Goal: Task Accomplishment & Management: Complete application form

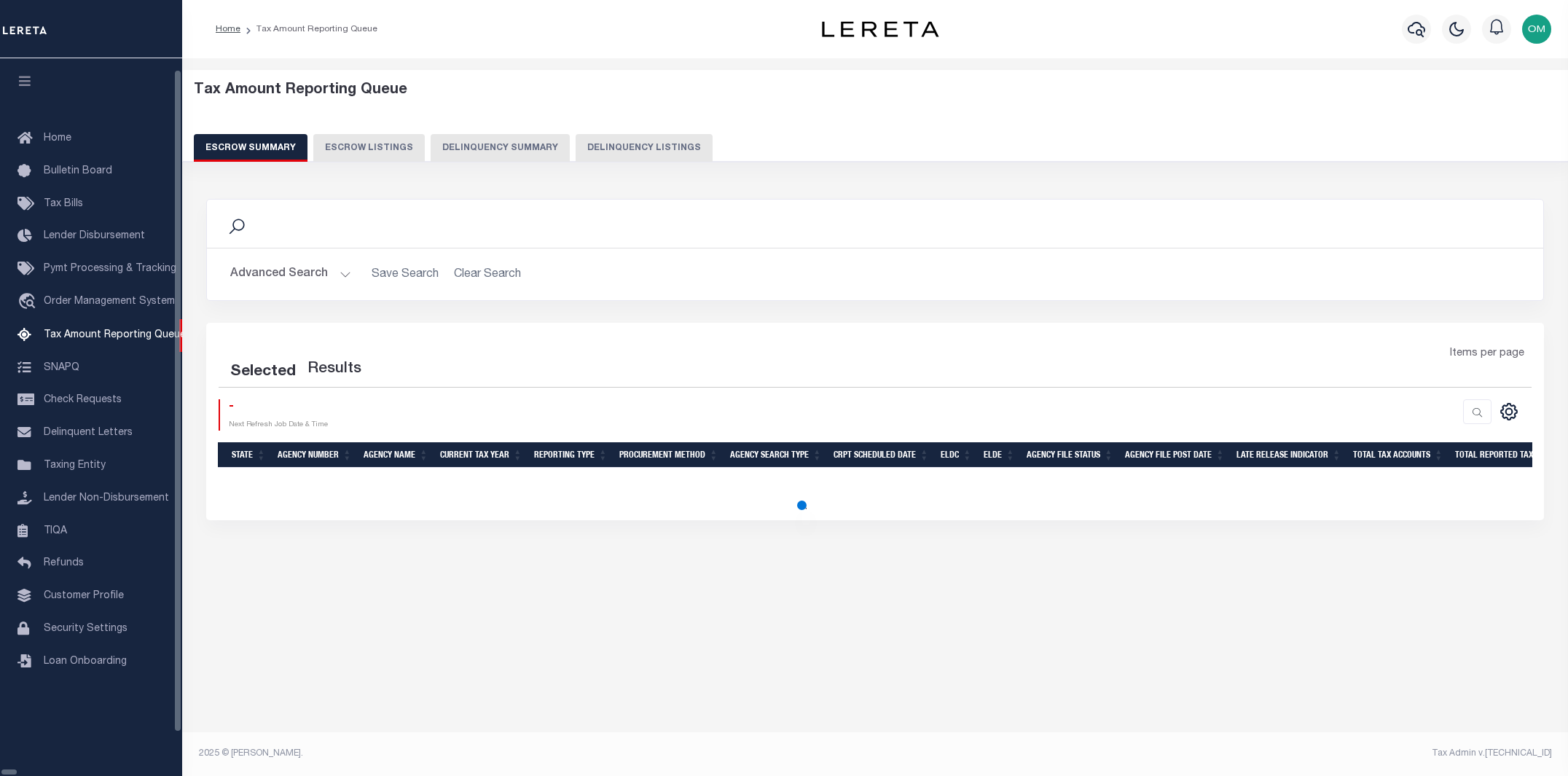
select select "100"
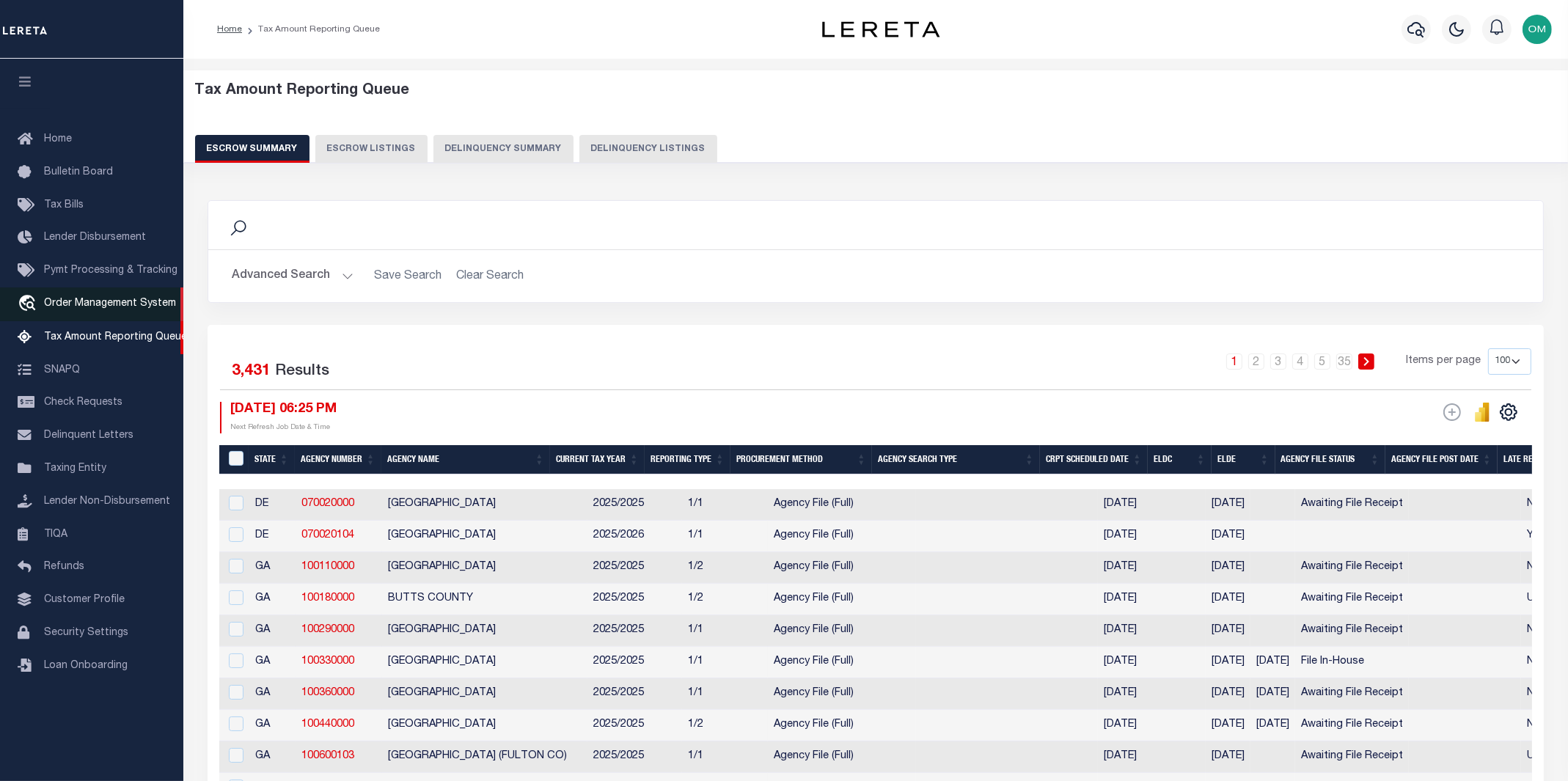
click at [104, 307] on span "Order Management System" at bounding box center [110, 304] width 132 height 10
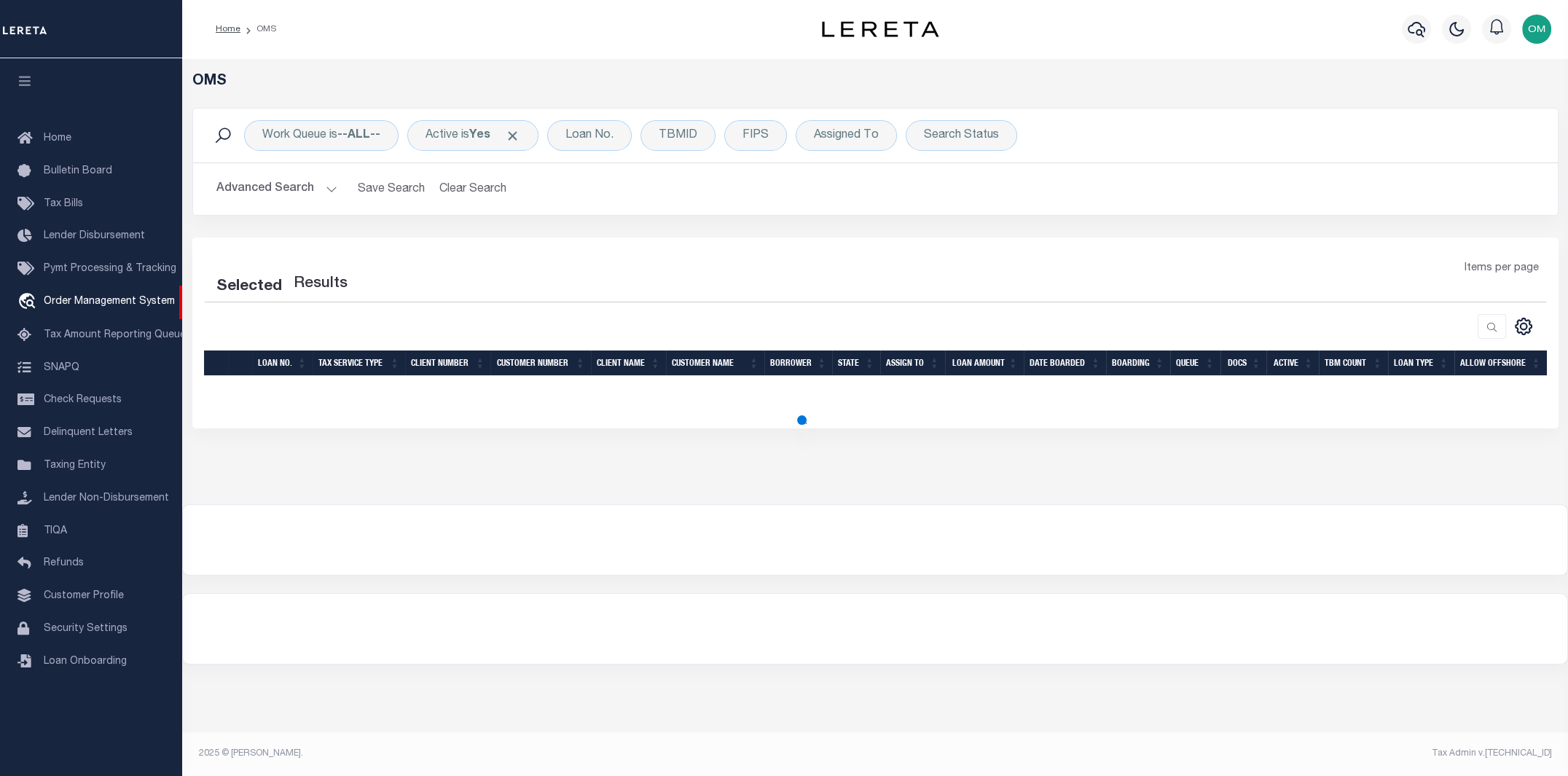
select select "200"
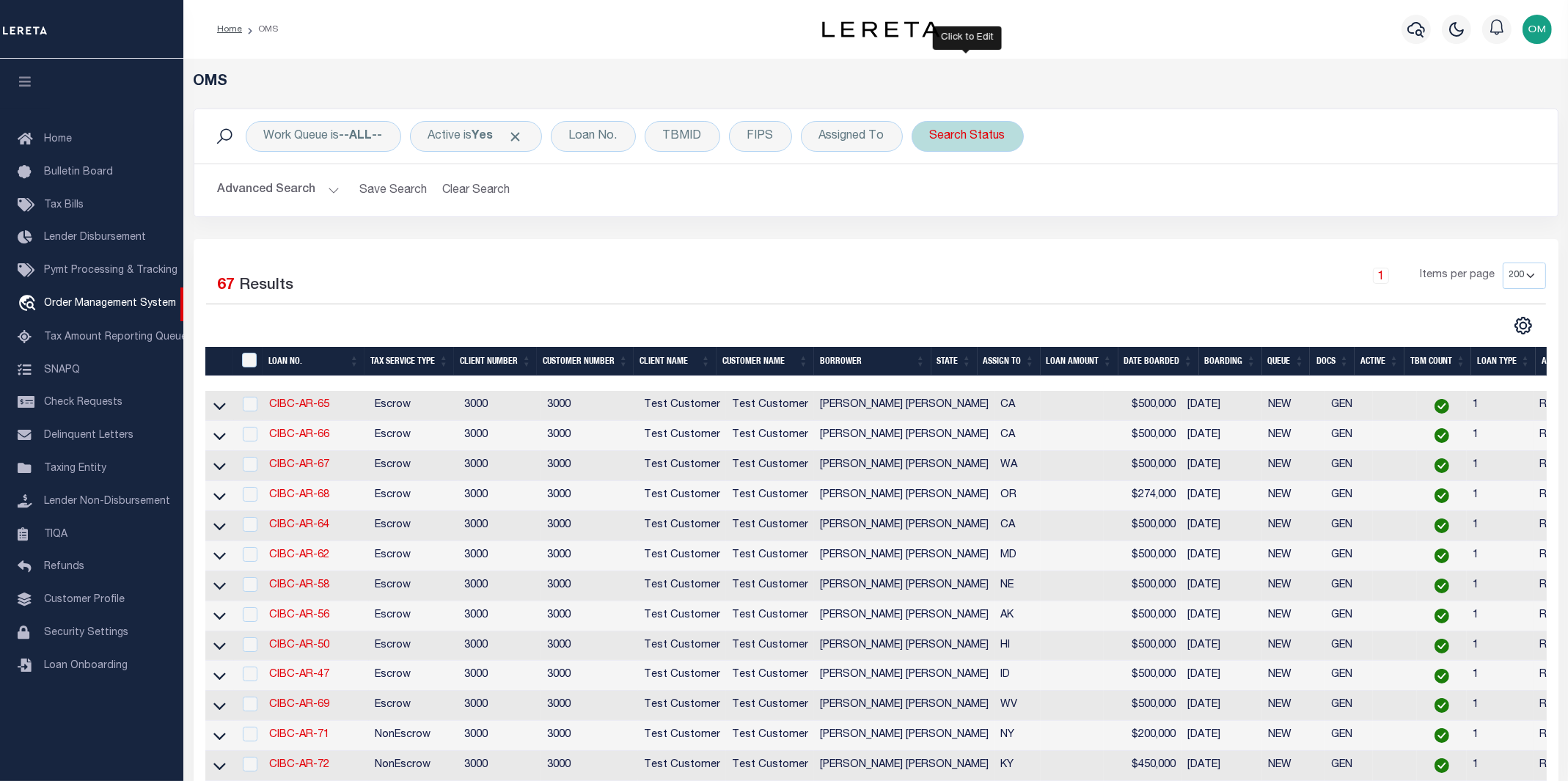
click at [961, 136] on div "Search Status" at bounding box center [968, 136] width 112 height 30
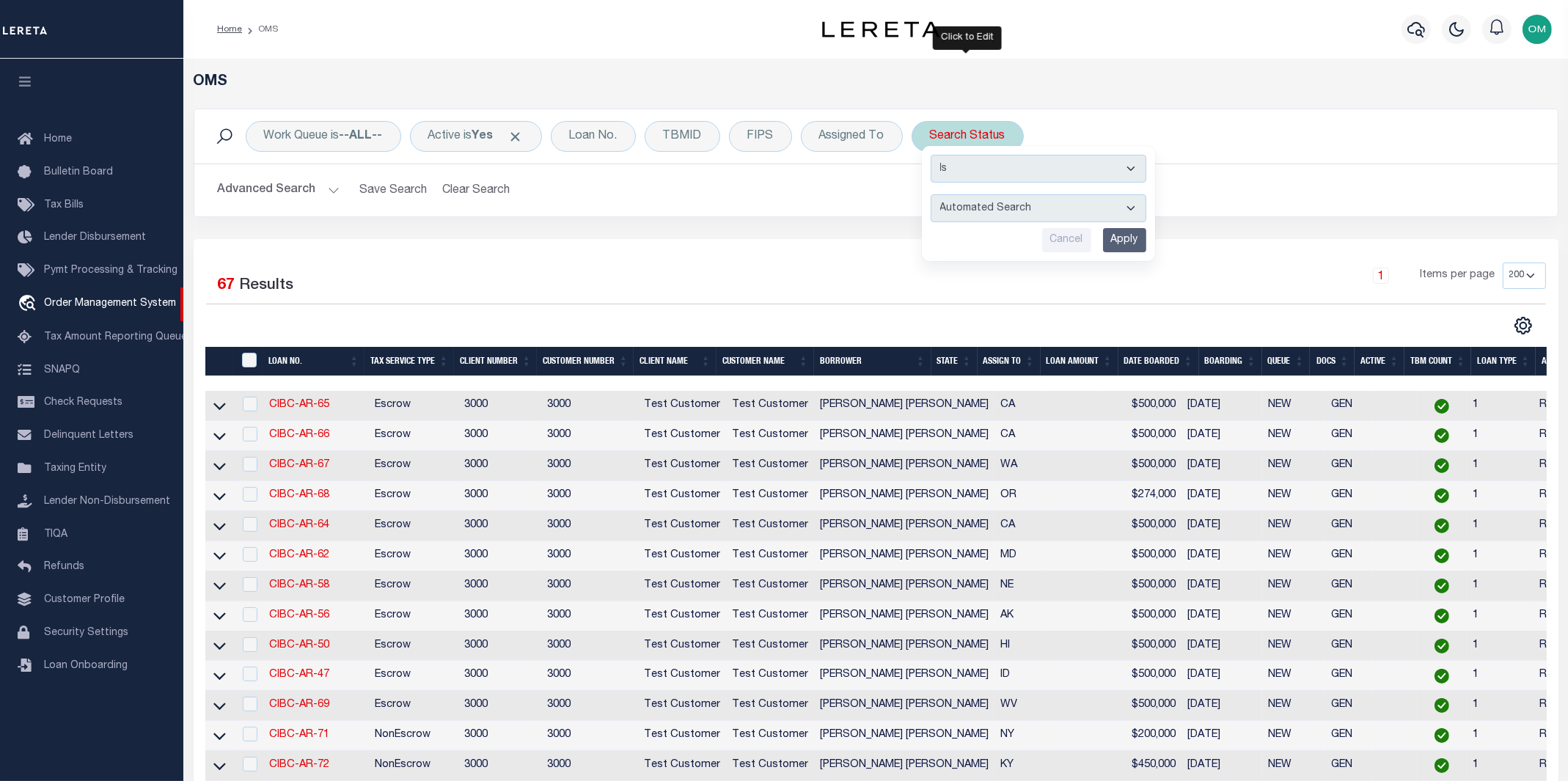
click at [997, 213] on select "Automated Search Bad Parcel Complete Duplicate Parcel High Dollar Reporting In …" at bounding box center [1038, 208] width 215 height 28
select select "CP"
click at [930, 195] on select "Automated Search Bad Parcel Complete Duplicate Parcel High Dollar Reporting In …" at bounding box center [1038, 208] width 215 height 28
click at [1115, 235] on input "Apply" at bounding box center [1125, 241] width 43 height 24
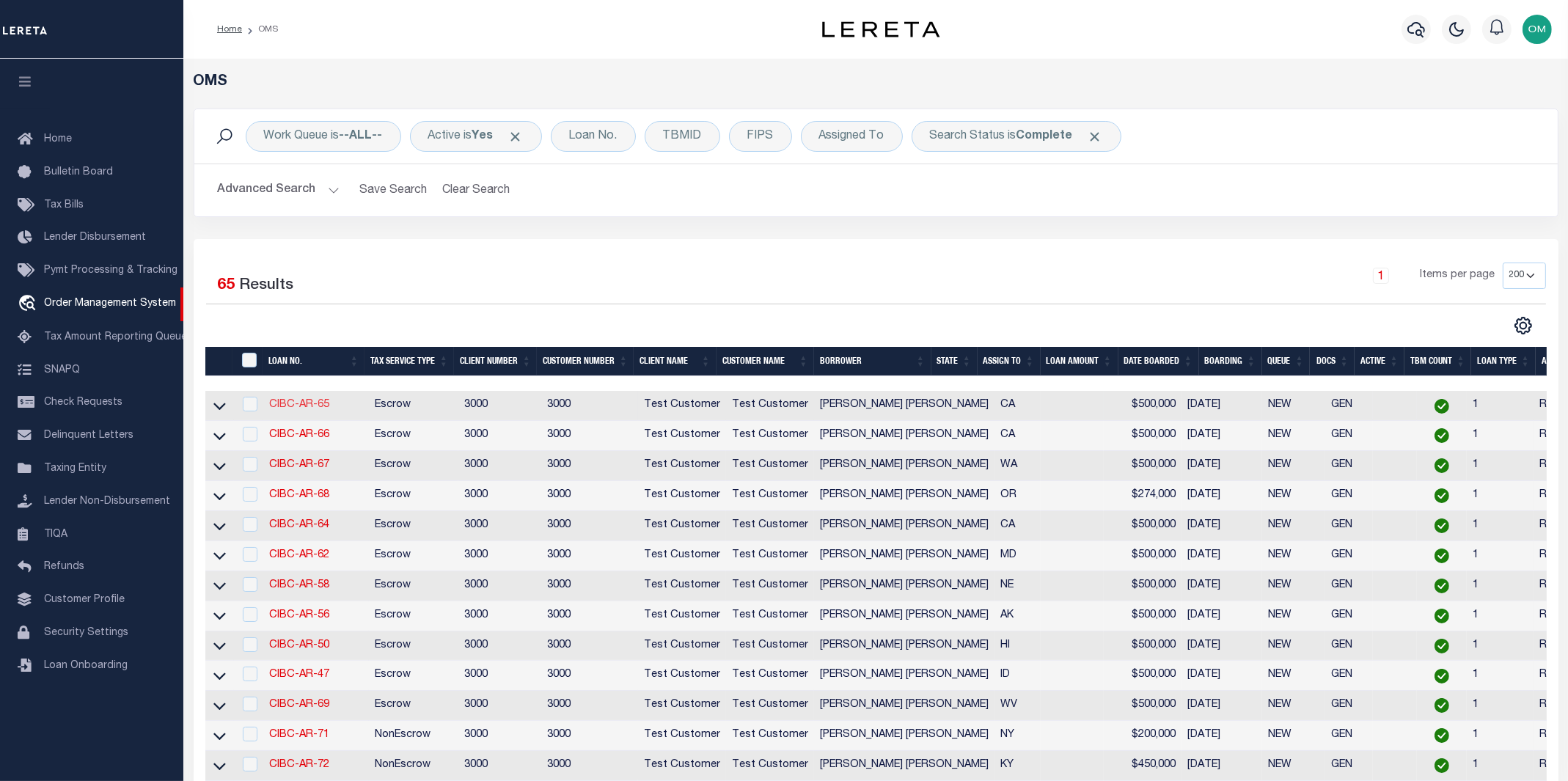
click at [308, 402] on link "CIBC-AR-65" at bounding box center [299, 405] width 60 height 10
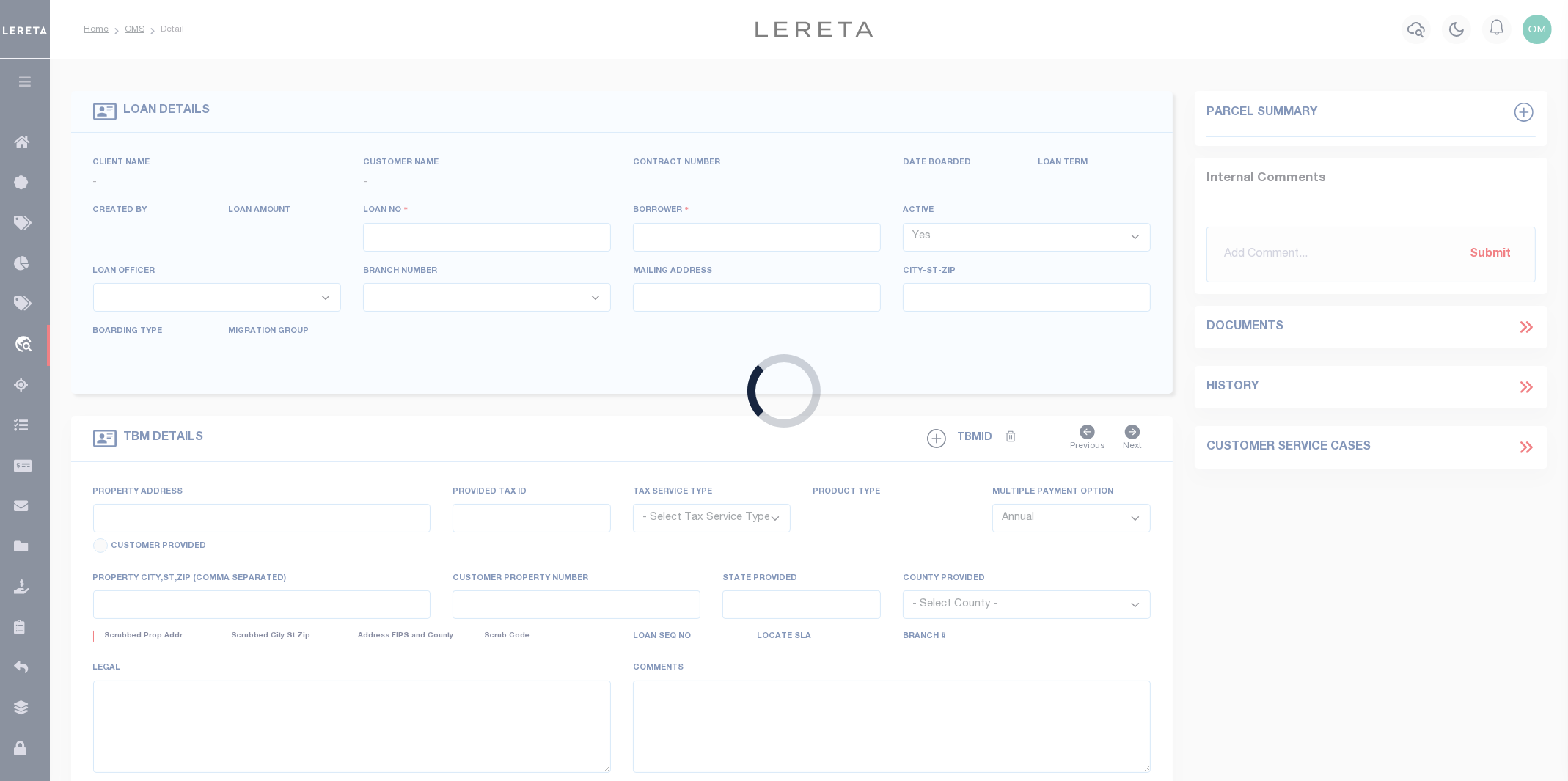
type input "CIBC-AR-65"
type input "Omar S Mohammed"
select select
type input "277 HEMPSTEAD RD"
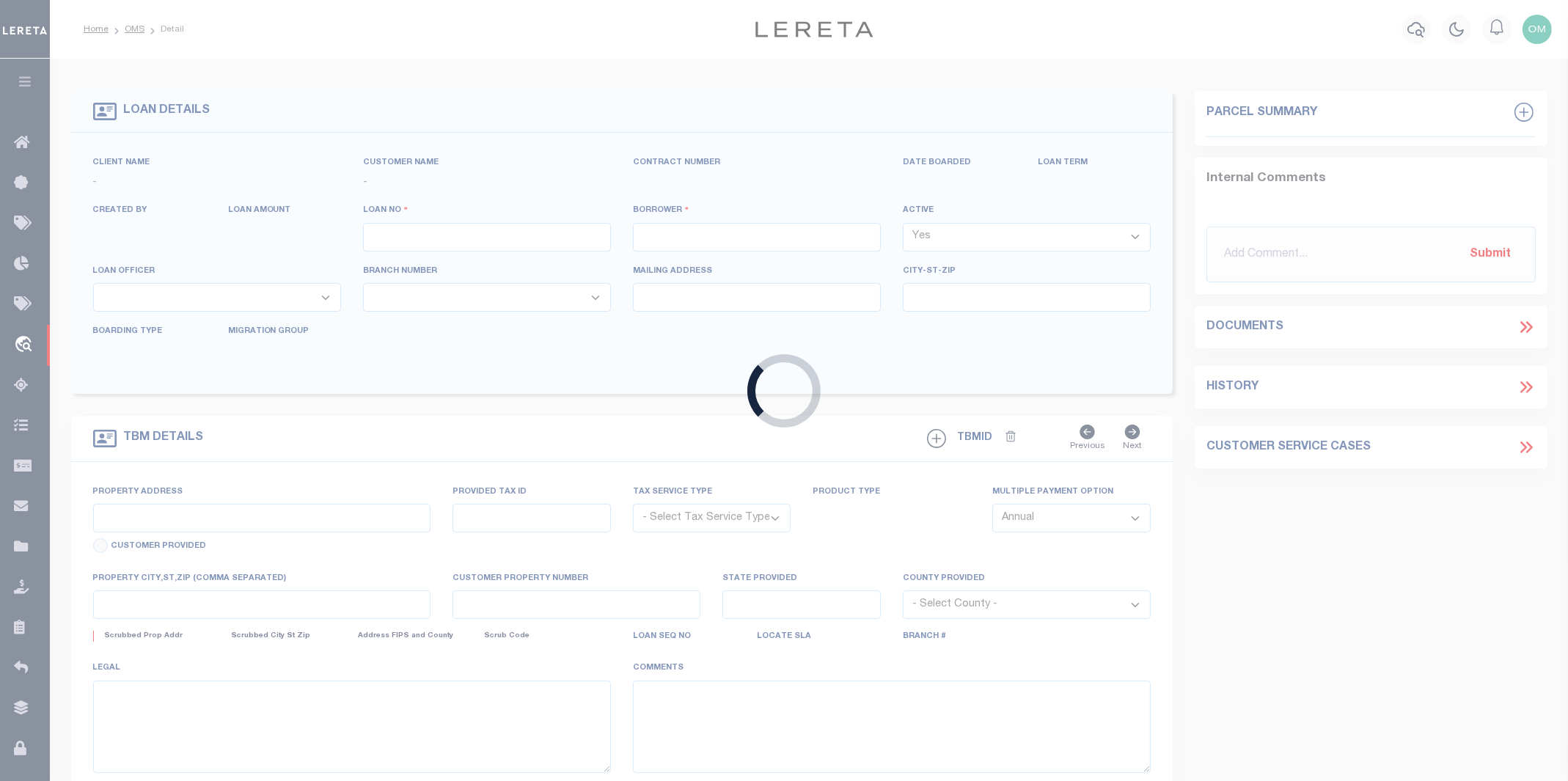
type input "SPRING VALLEY NY 10977-1823"
type input "06/02/2025"
select select "10"
select select "Escrow"
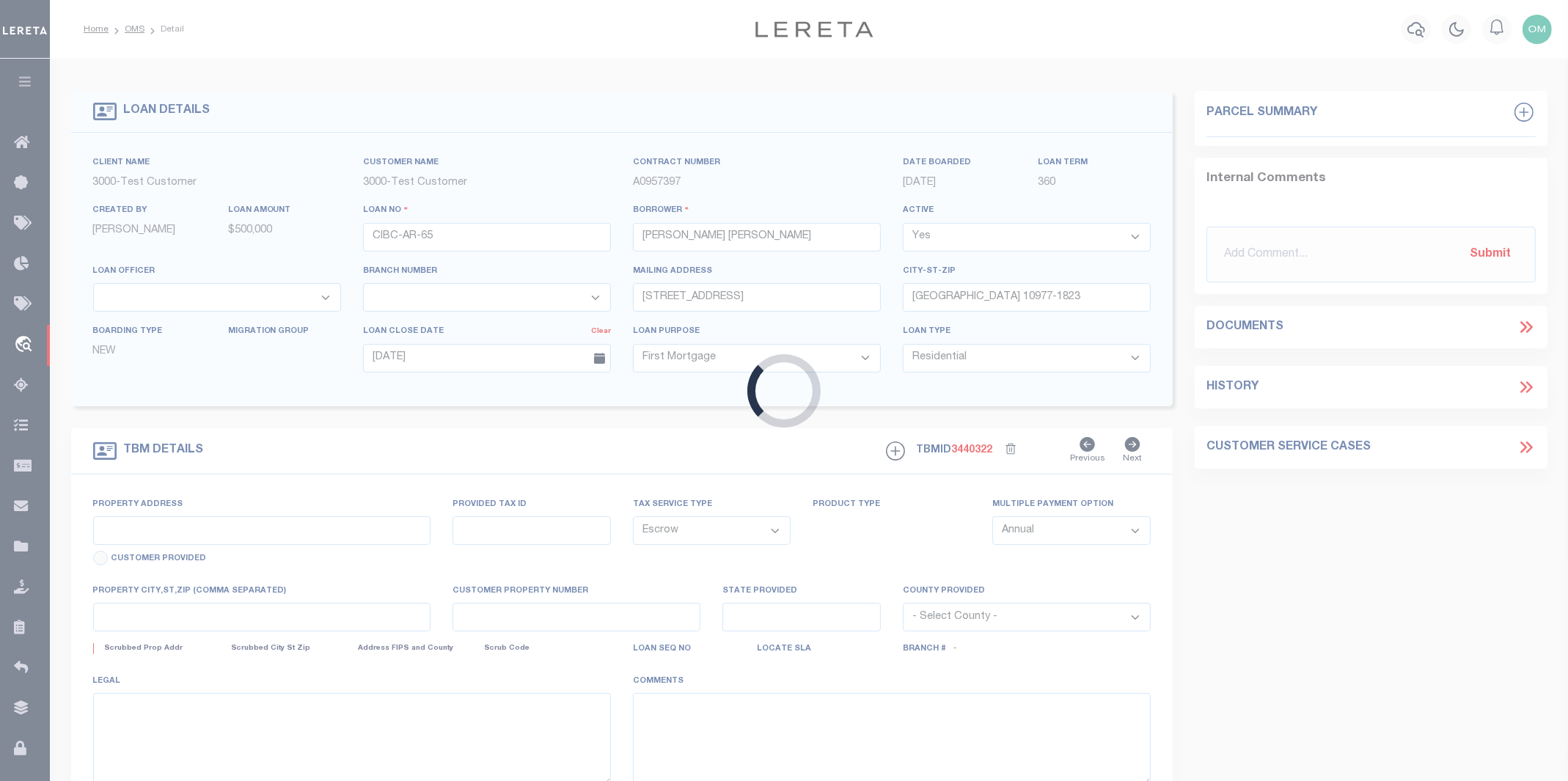
type input "6925 HASKELL AVE"
type input "1111"
select select
type input "VAN NUYS CA 91406-5074"
type input "11145"
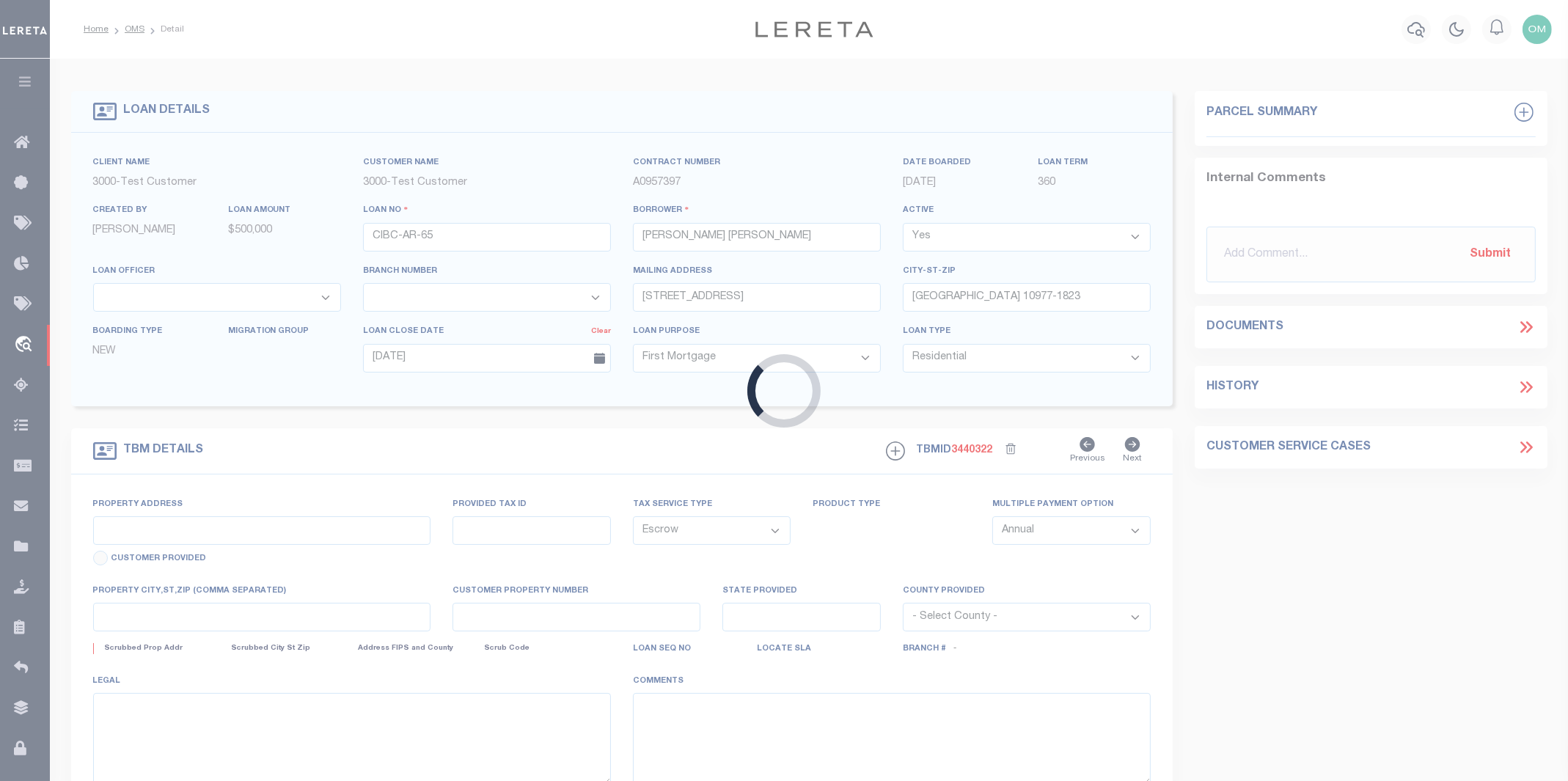
type input "CA"
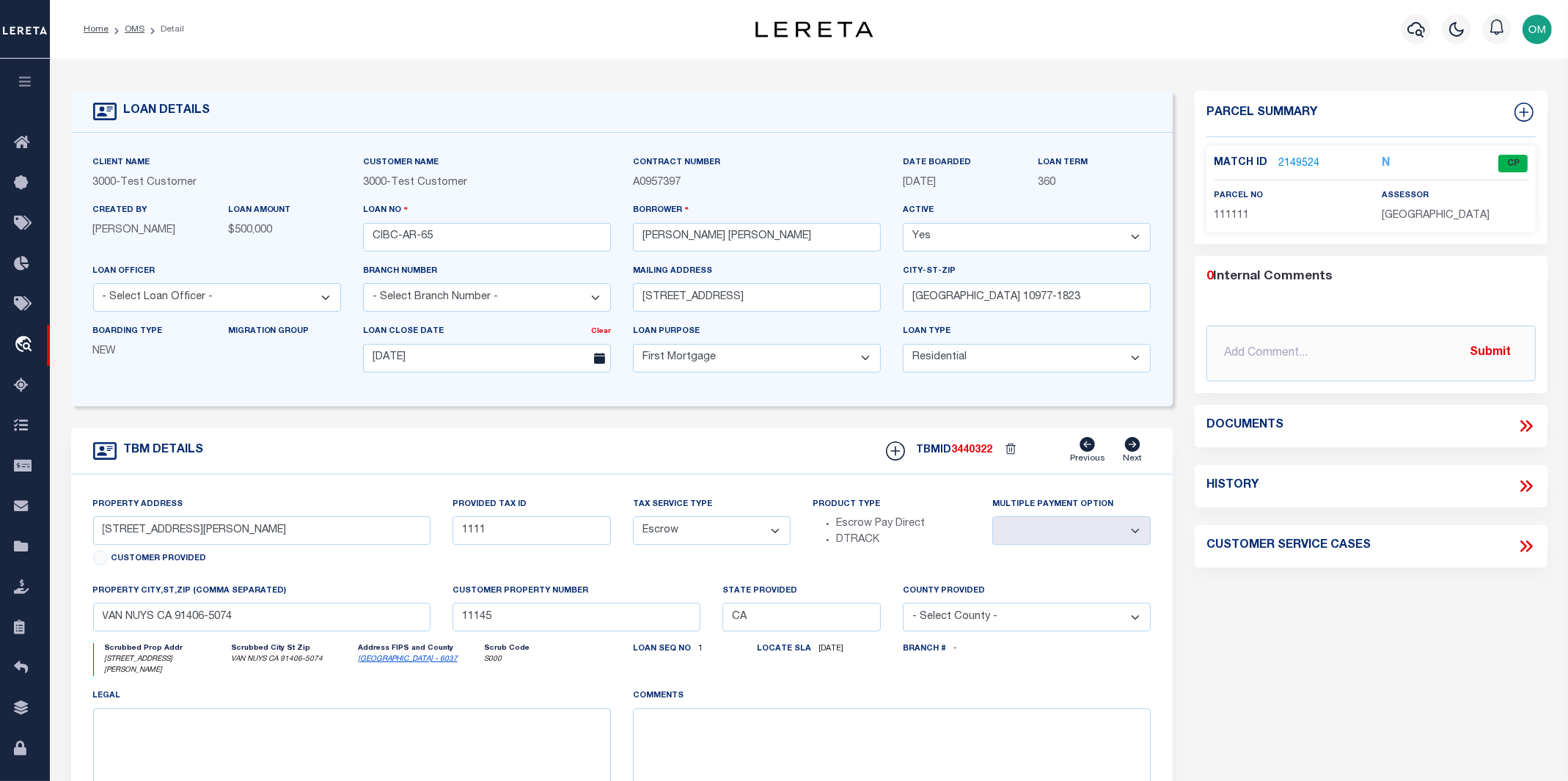
click at [1295, 157] on link "2149524" at bounding box center [1299, 164] width 41 height 16
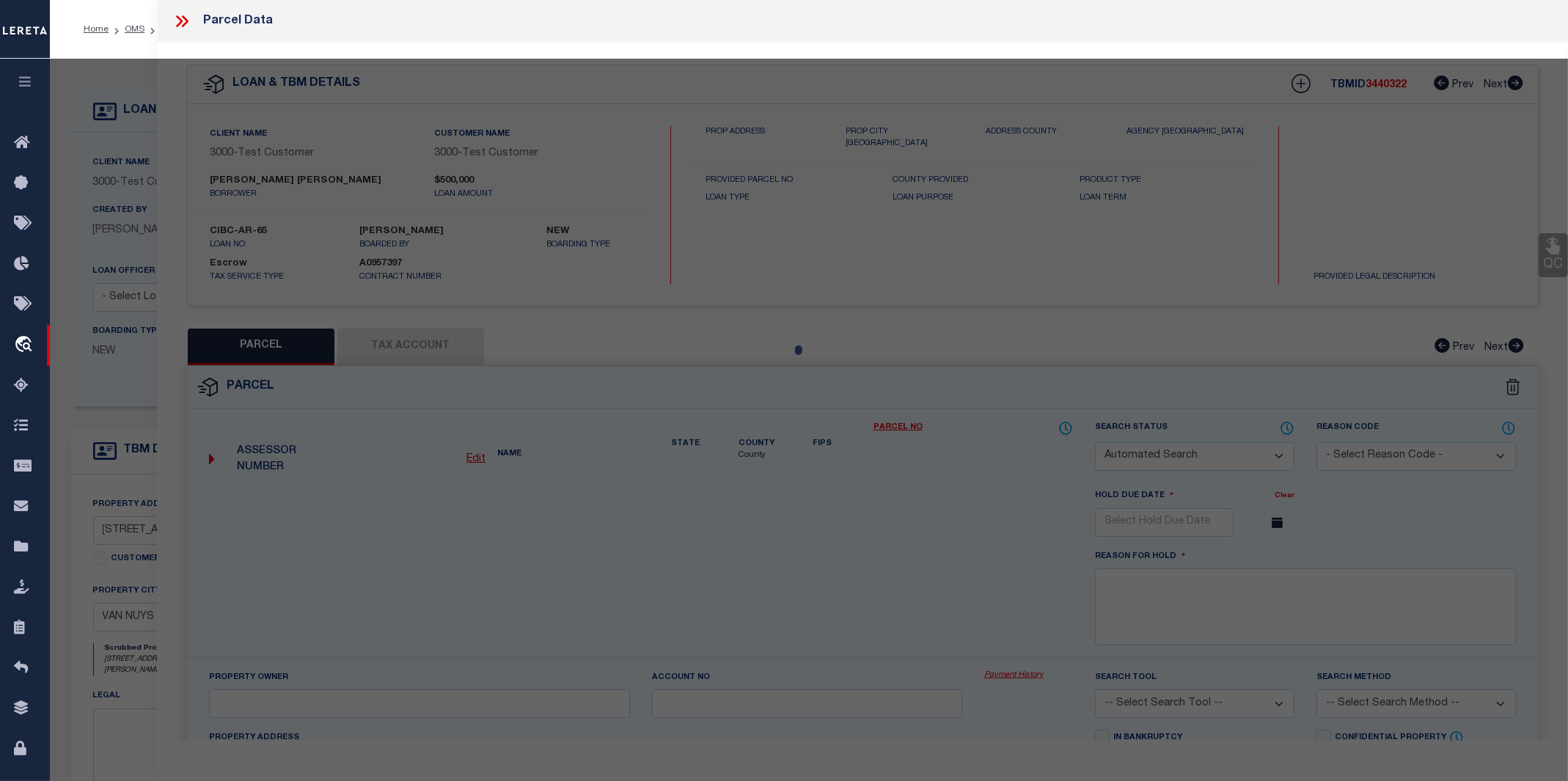
checkbox input "false"
select select "CP"
select select "ACT"
select select "TPW"
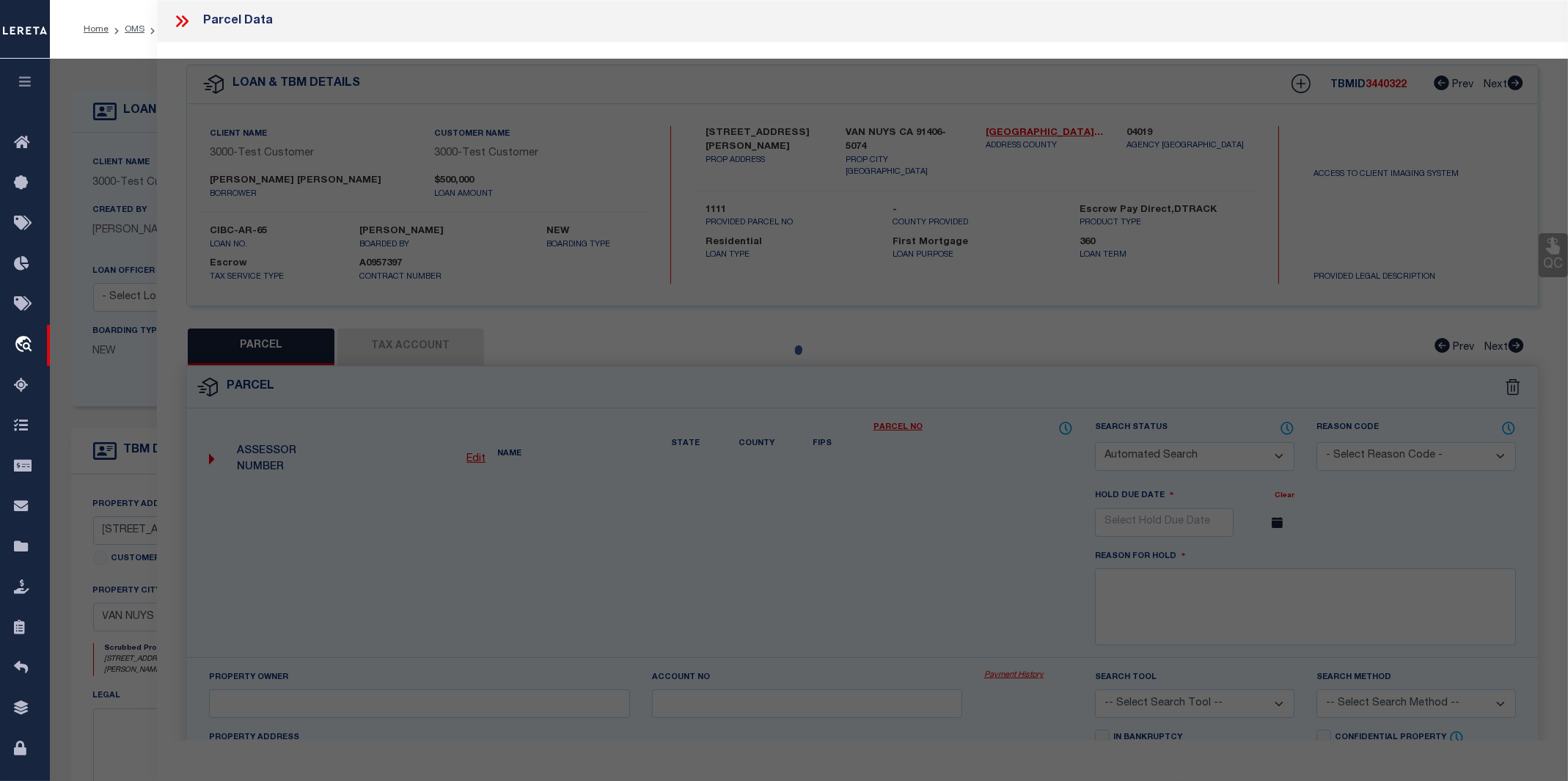
select select
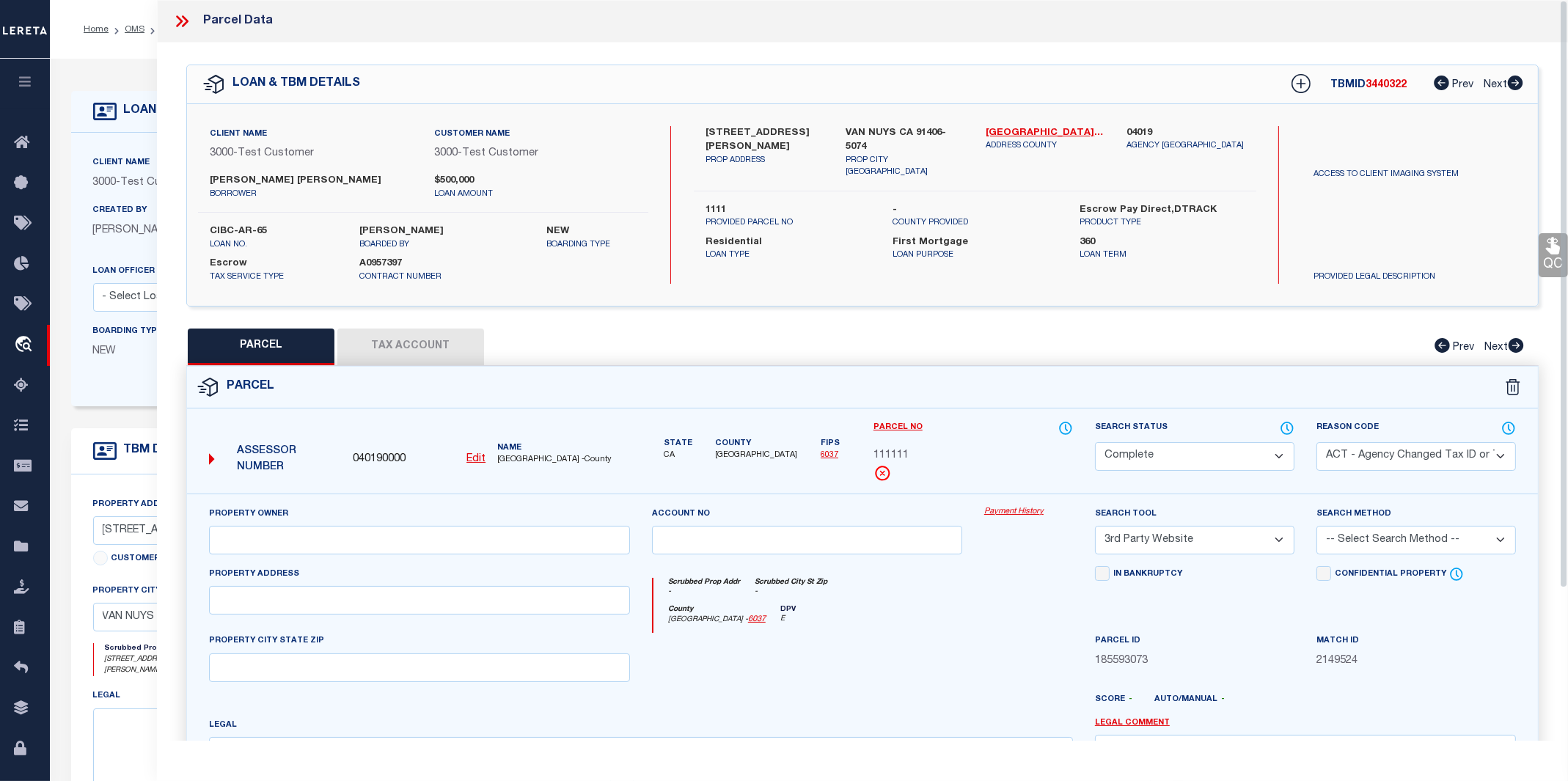
click at [384, 345] on button "Tax Account" at bounding box center [410, 347] width 147 height 36
select select "100"
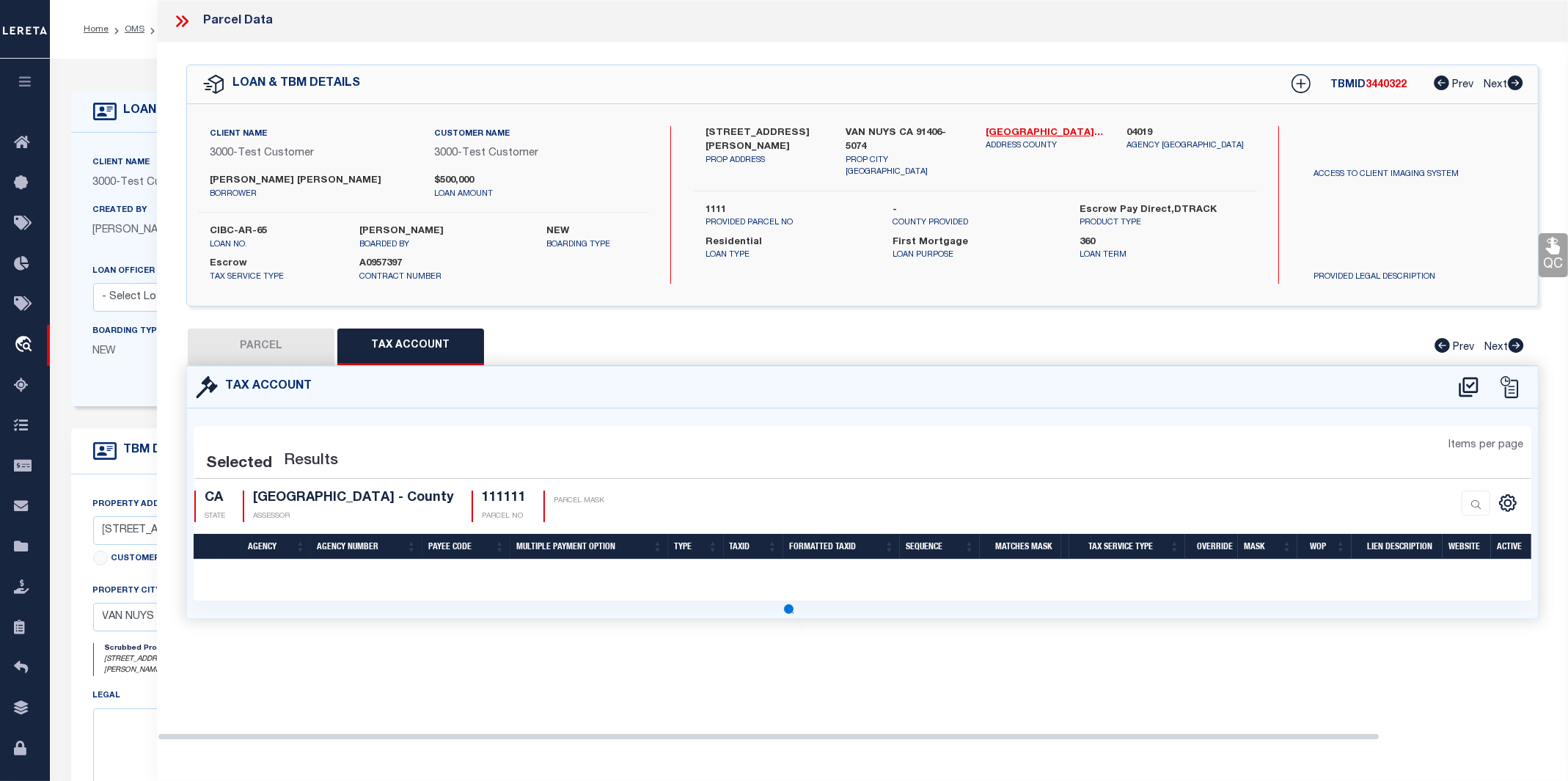
select select "100"
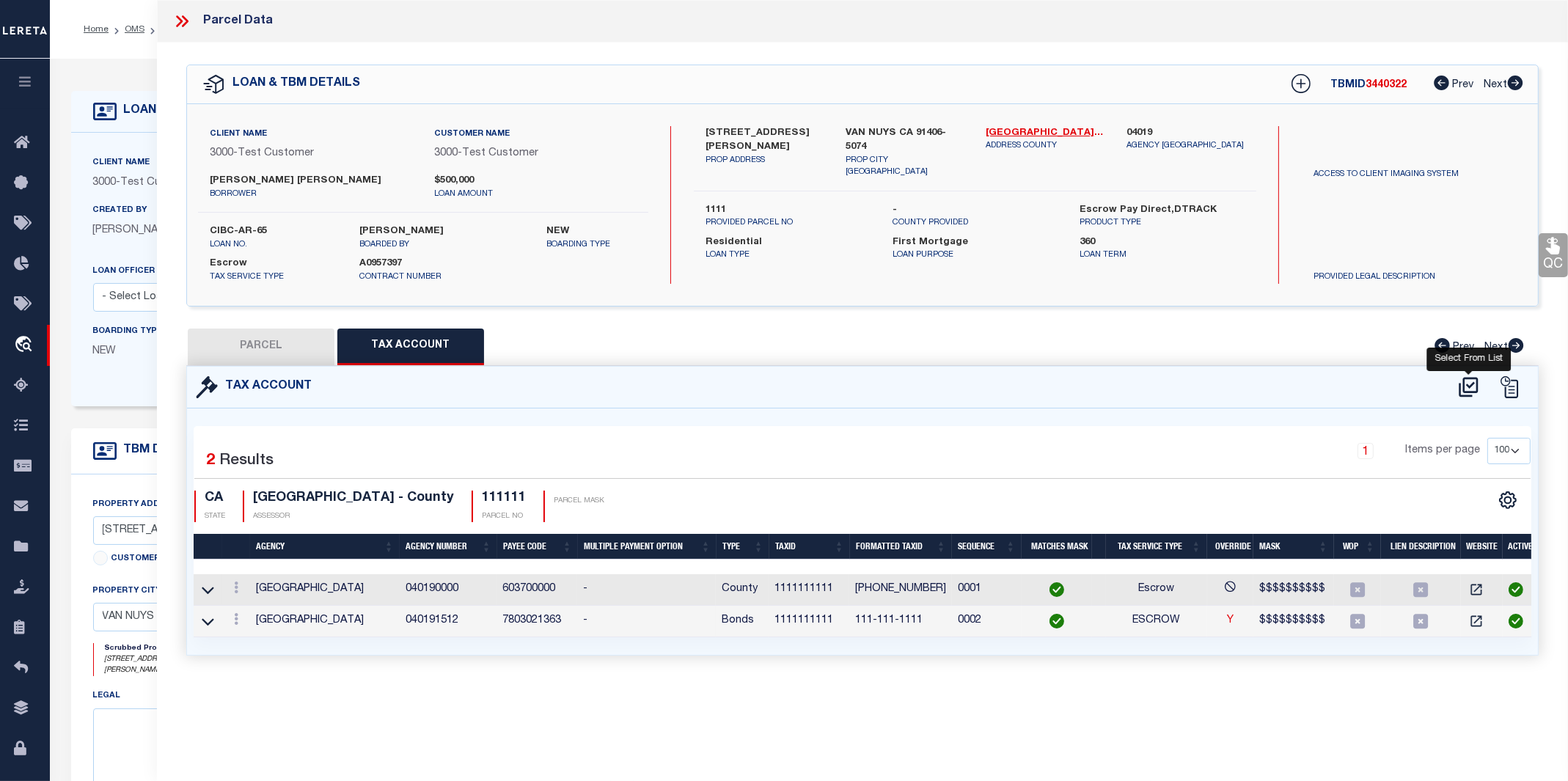
click at [1472, 381] on icon at bounding box center [1468, 387] width 19 height 20
select select "100"
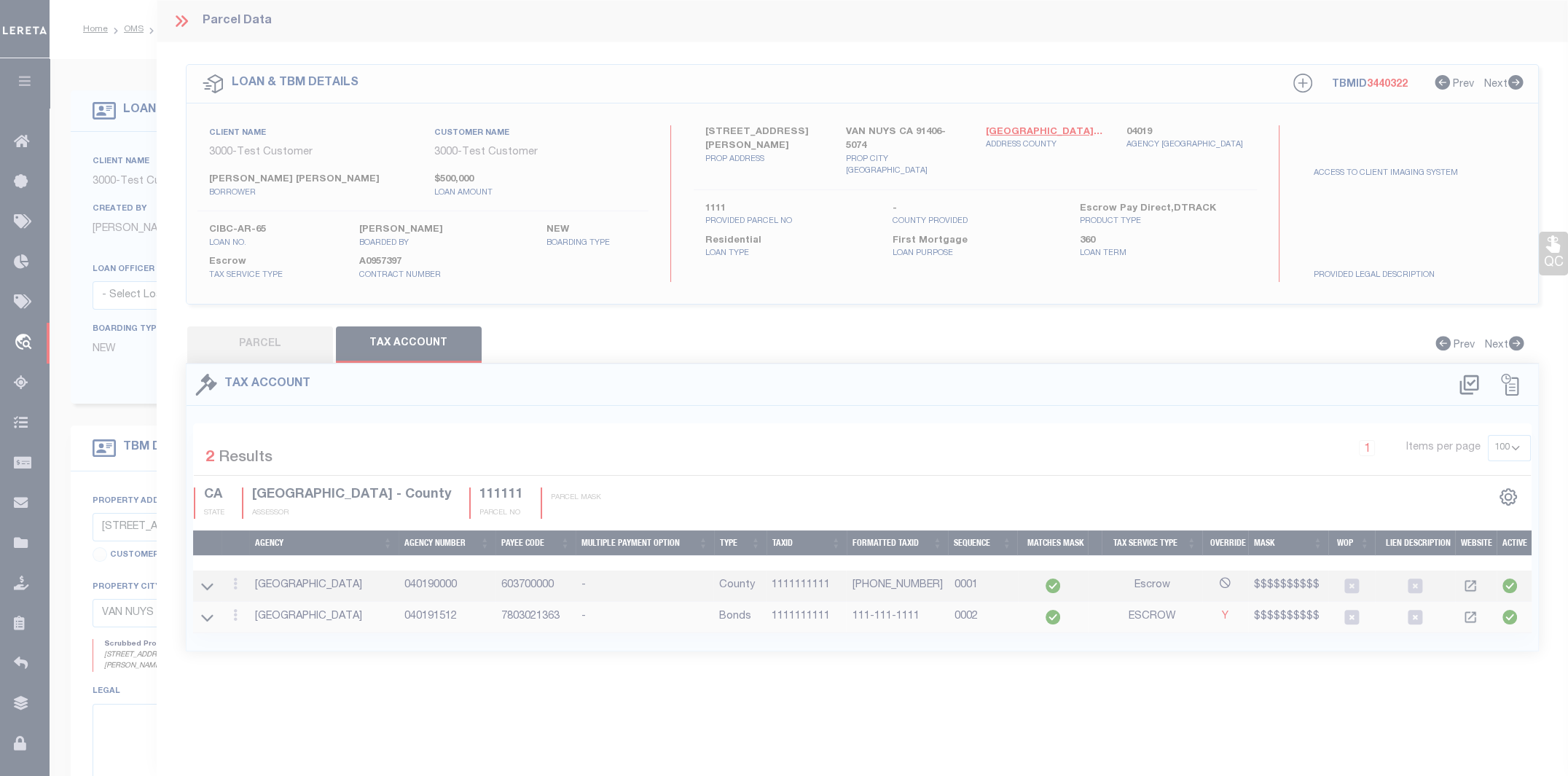
select select "100"
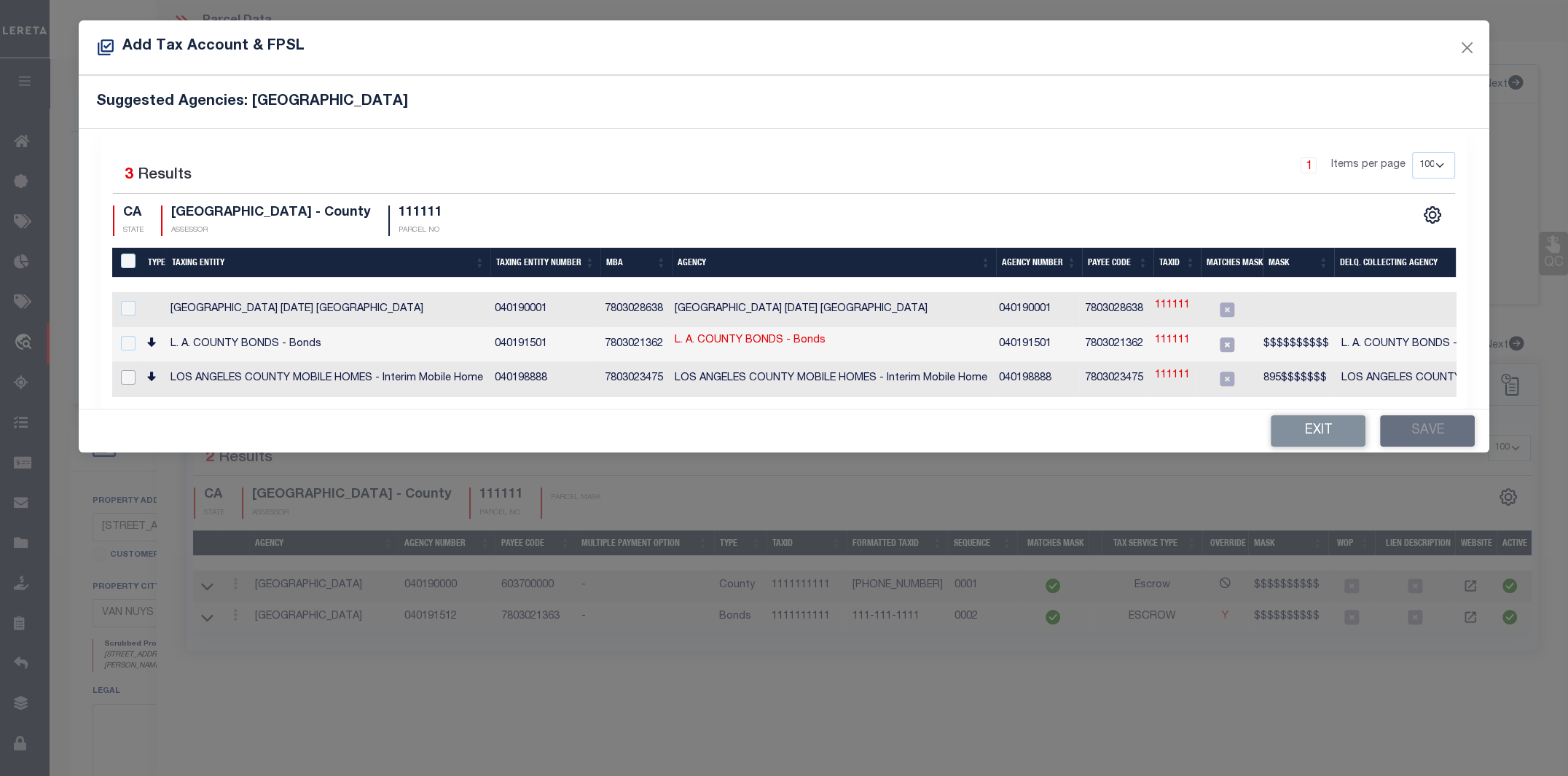
click at [124, 371] on input "checkbox" at bounding box center [128, 377] width 15 height 15
checkbox input "true"
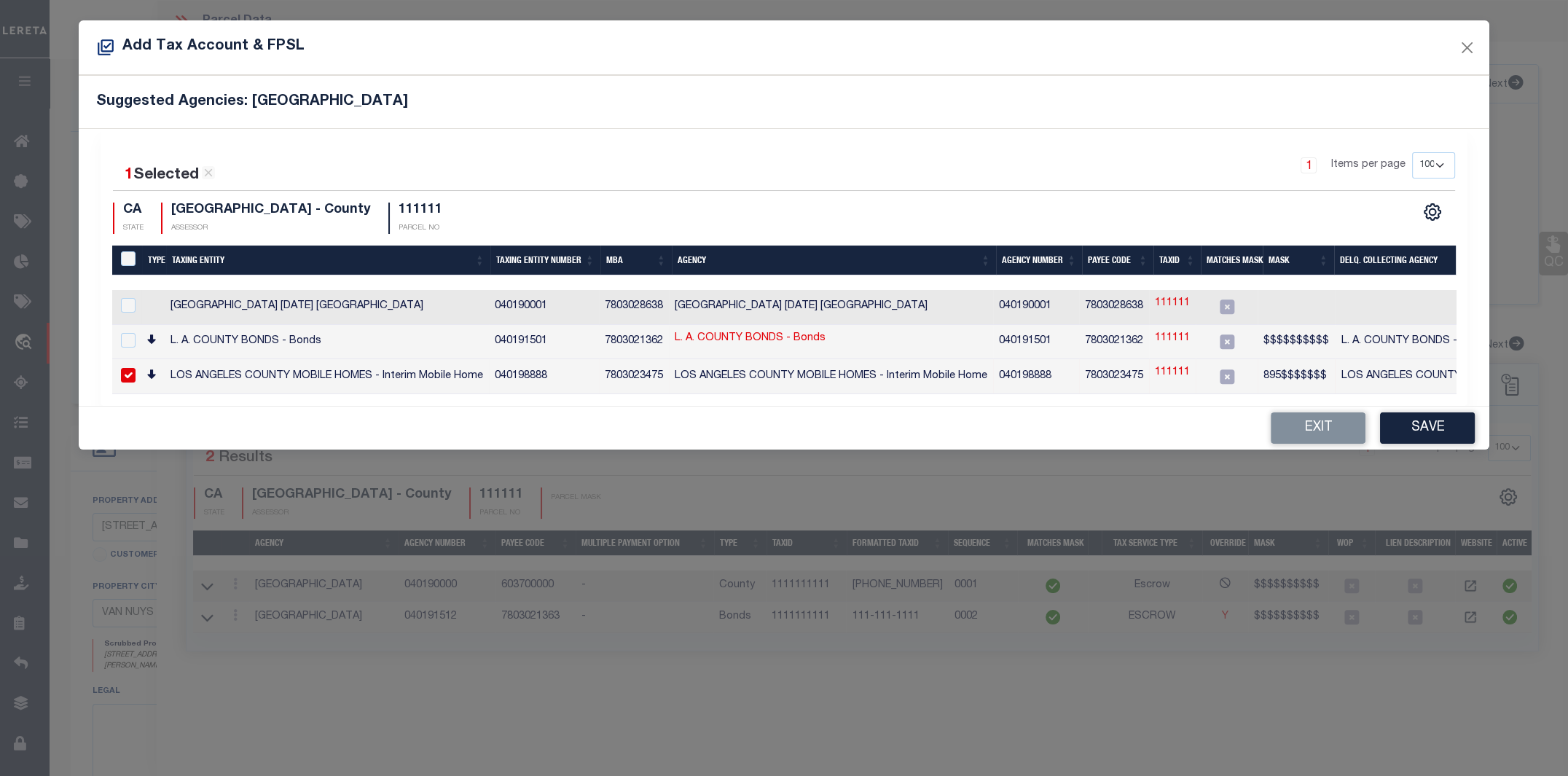
click at [1181, 368] on link "111111" at bounding box center [1172, 373] width 35 height 16
type input "111111"
type textarea "895$$$$$$$"
checkbox input "false"
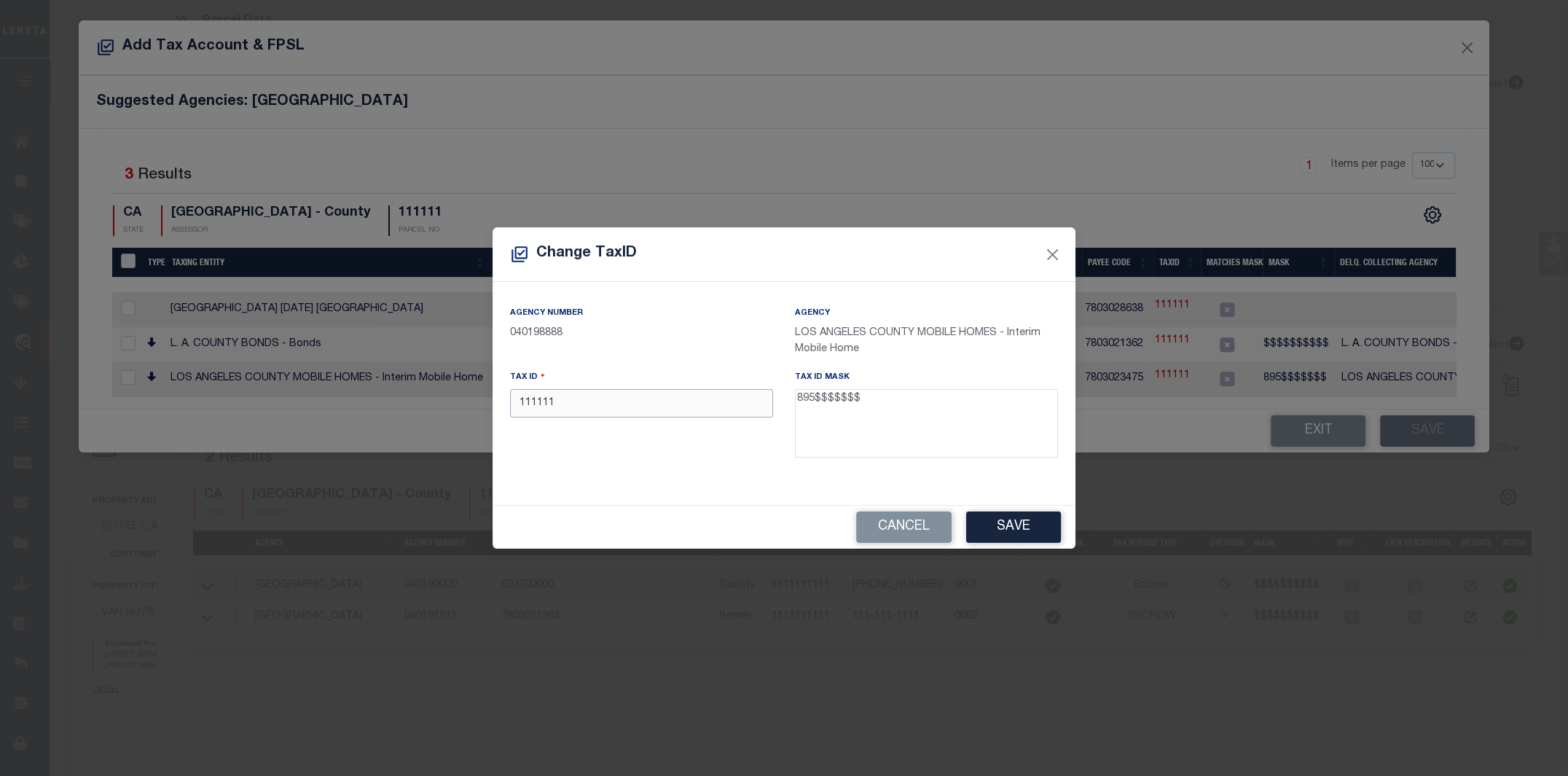
drag, startPoint x: 584, startPoint y: 409, endPoint x: 489, endPoint y: 420, distance: 95.6
click at [489, 420] on div "Change TaxID Agency Number 040198888 Agency LOS ANGELES COUNTY MOBILE HOMES - I…" at bounding box center [784, 388] width 1568 height 776
type input "8951111111"
click at [1001, 517] on button "Save" at bounding box center [1014, 527] width 95 height 31
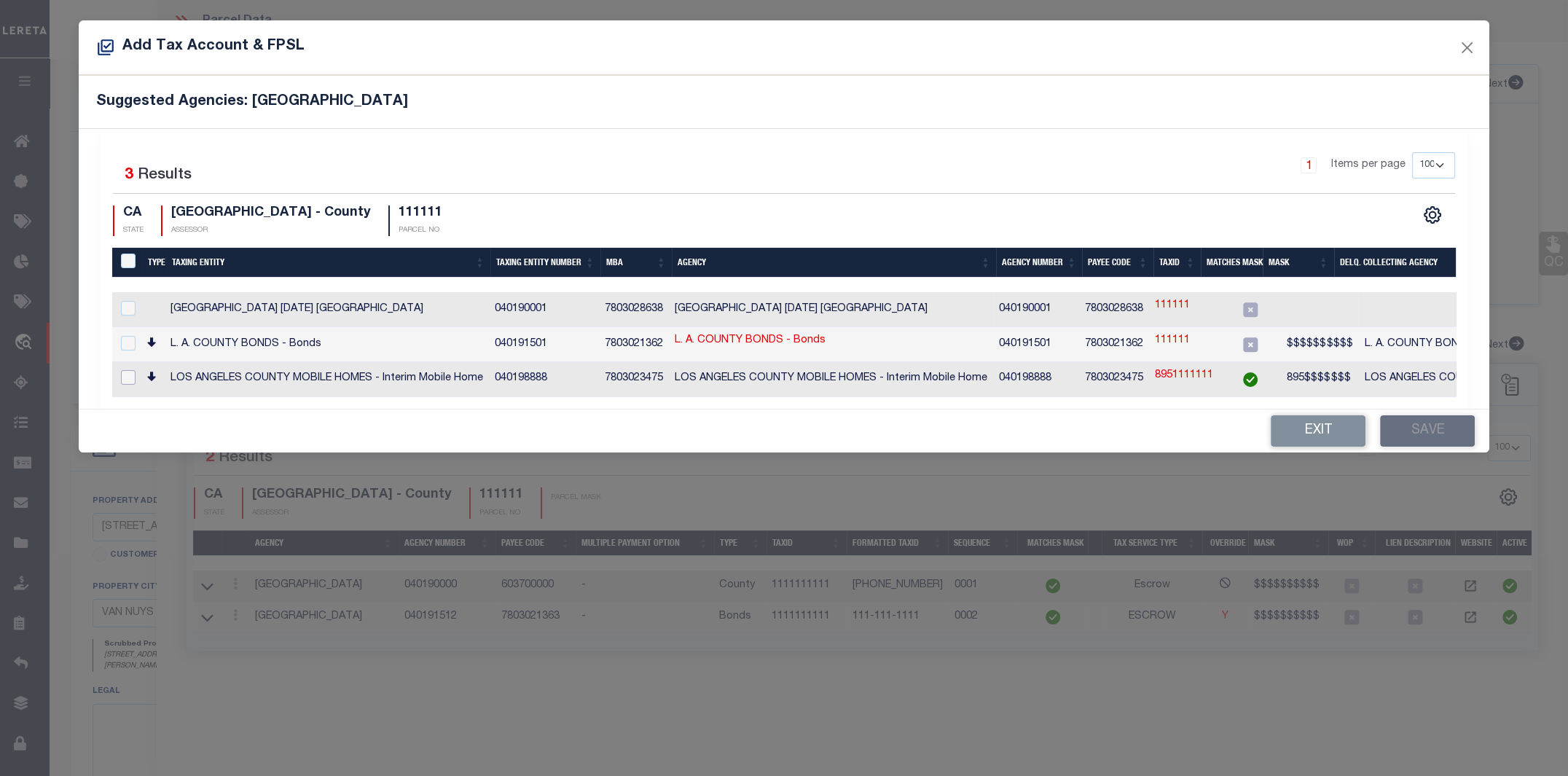
click at [124, 370] on input "checkbox" at bounding box center [128, 377] width 15 height 15
checkbox input "true"
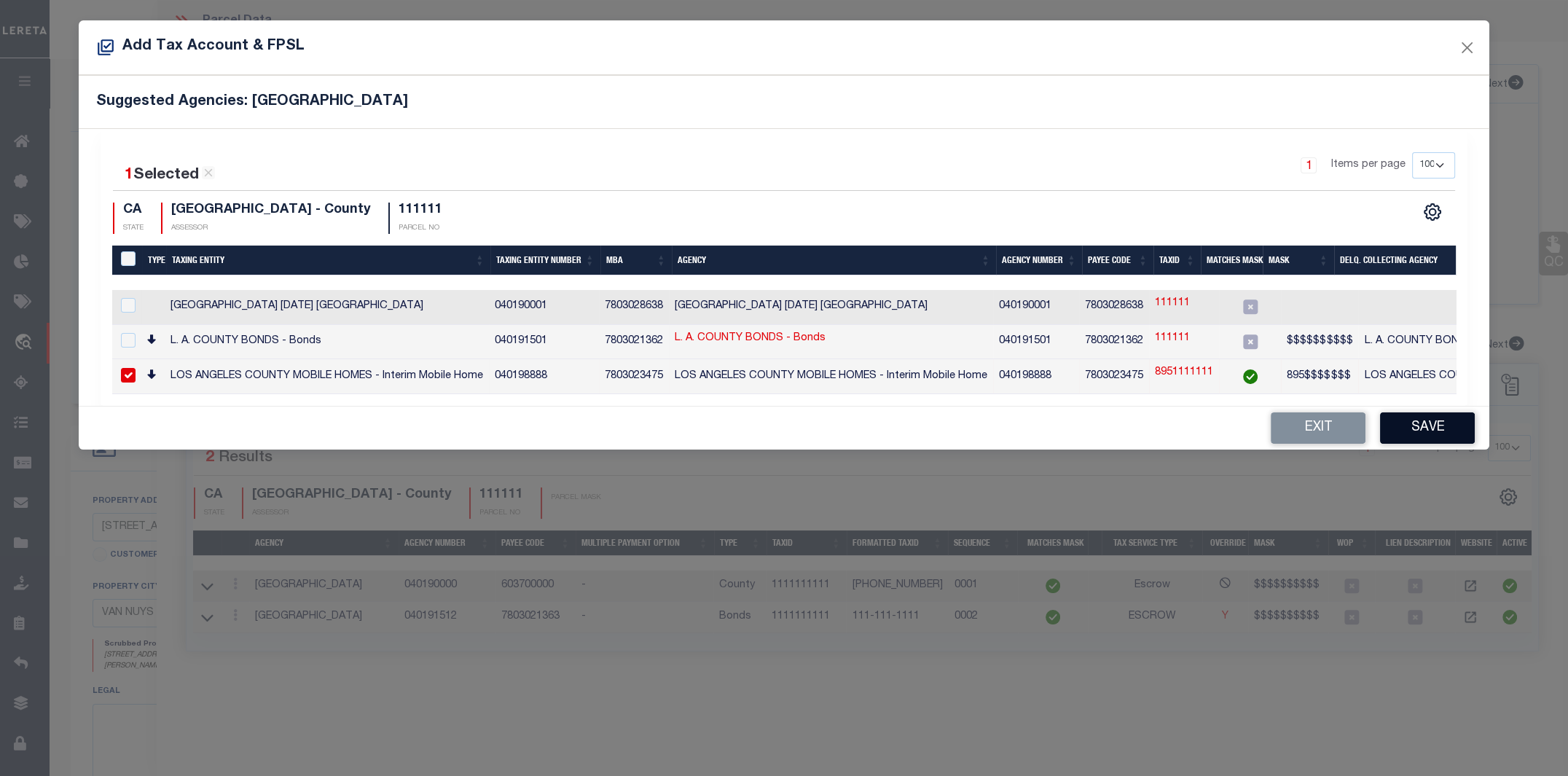
click at [1417, 433] on button "Save" at bounding box center [1427, 428] width 95 height 31
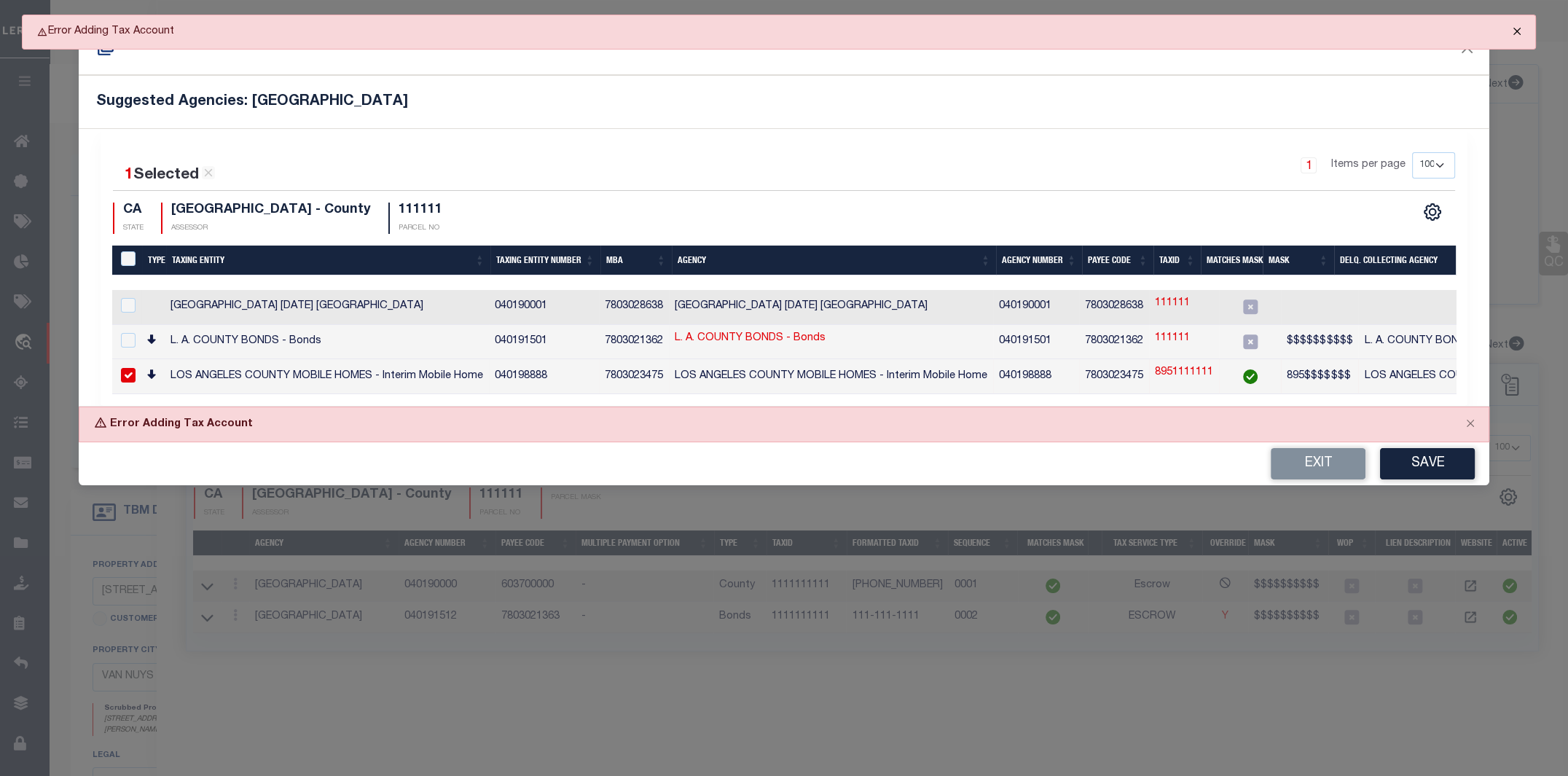
click at [1514, 28] on button "Close" at bounding box center [1517, 31] width 36 height 32
